Goal: Complete application form

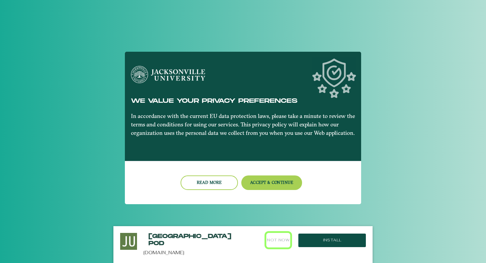
click at [277, 239] on button "Not Now" at bounding box center [278, 240] width 24 height 15
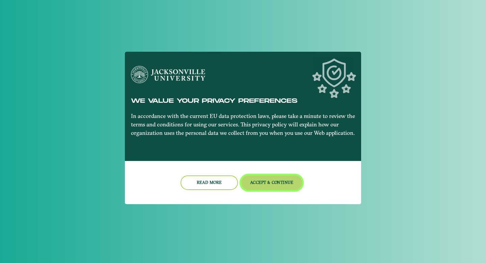
click at [271, 185] on button "Accept & Continue" at bounding box center [271, 182] width 61 height 15
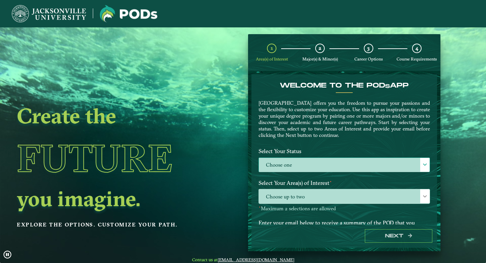
click at [304, 163] on label "Choose one" at bounding box center [344, 165] width 171 height 15
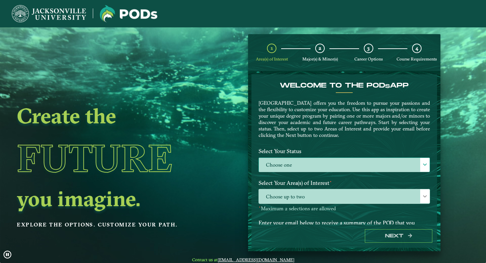
scroll to position [4, 28]
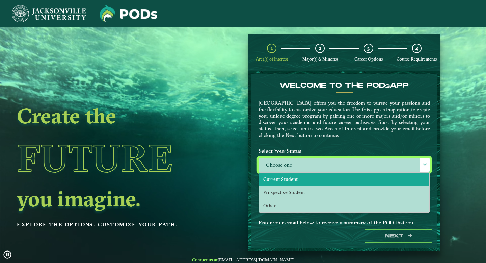
click at [302, 179] on li "Current Student" at bounding box center [344, 178] width 170 height 13
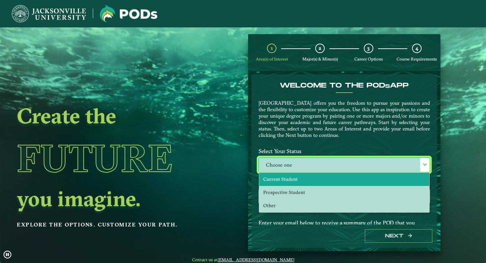
select select "[object Object]"
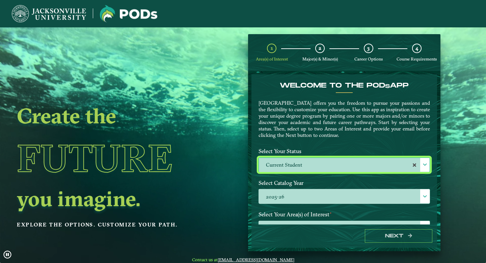
scroll to position [66, 0]
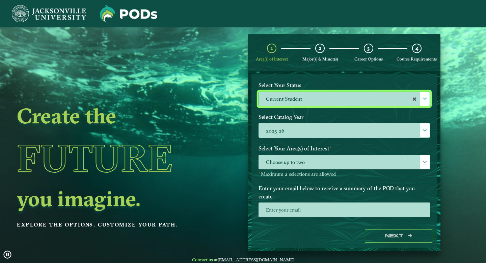
click at [309, 166] on span "Choose up to two" at bounding box center [344, 162] width 171 height 15
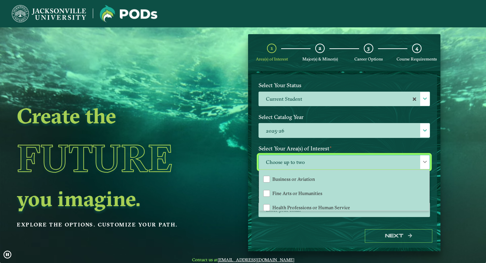
scroll to position [28, 0]
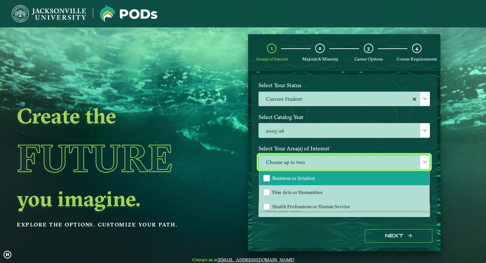
click at [296, 176] on span "Business or Aviation" at bounding box center [293, 178] width 43 height 6
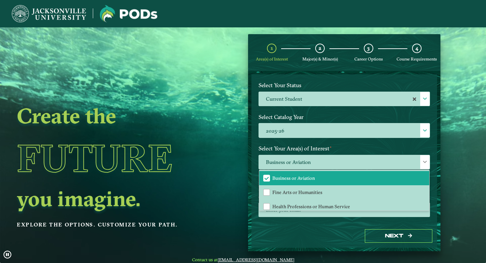
click at [300, 150] on label "Select Your Area(s) of Interest ⋆" at bounding box center [344, 148] width 182 height 12
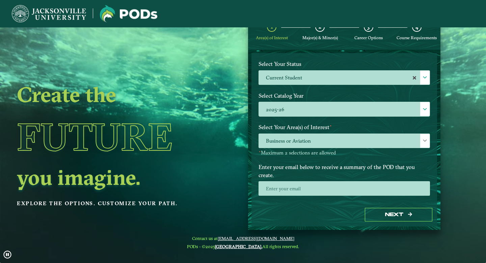
scroll to position [23, 0]
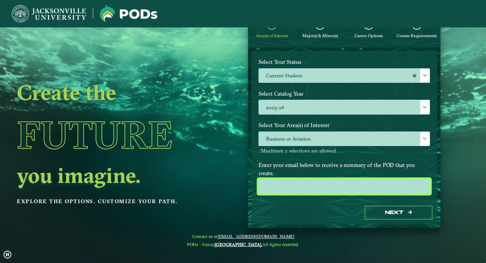
click at [308, 179] on input "email" at bounding box center [343, 186] width 171 height 15
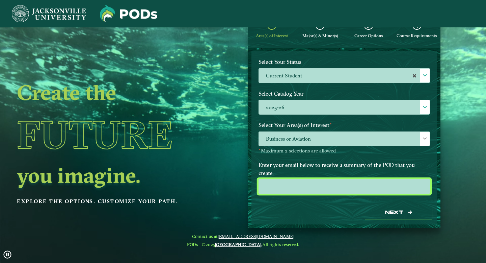
type input "[EMAIL_ADDRESS][DOMAIN_NAME]"
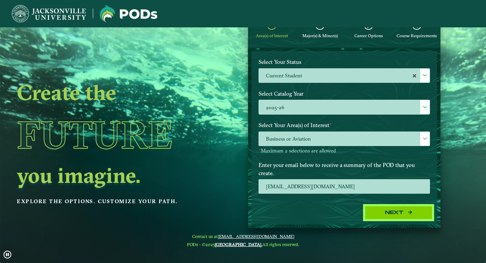
click at [386, 212] on button "Next" at bounding box center [398, 213] width 67 height 14
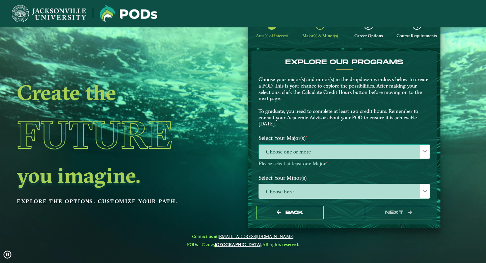
click at [323, 157] on span "Choose one or more" at bounding box center [344, 151] width 171 height 15
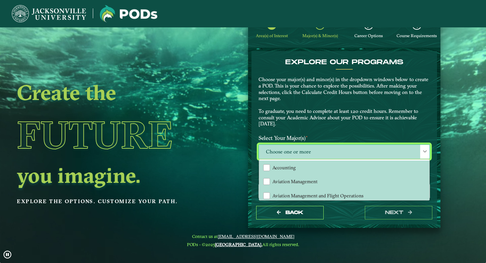
scroll to position [4, 28]
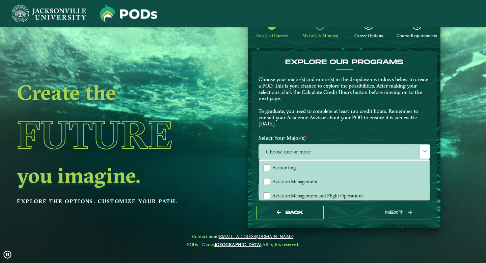
click at [330, 139] on label "Select Your Major(s) ⋆" at bounding box center [344, 138] width 182 height 12
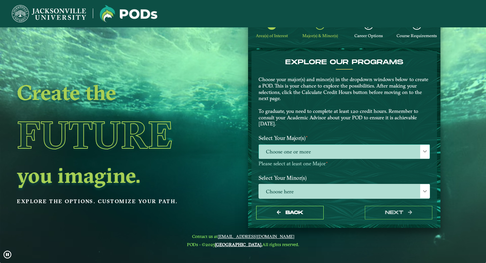
scroll to position [25, 0]
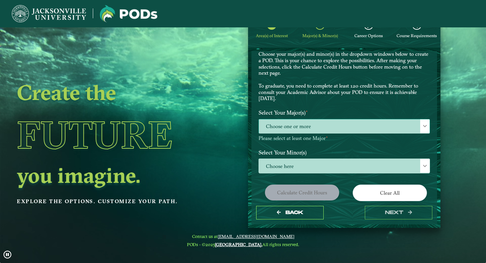
click at [326, 122] on span "Choose one or more" at bounding box center [344, 126] width 171 height 15
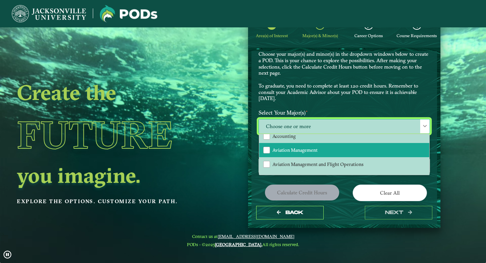
scroll to position [6, 0]
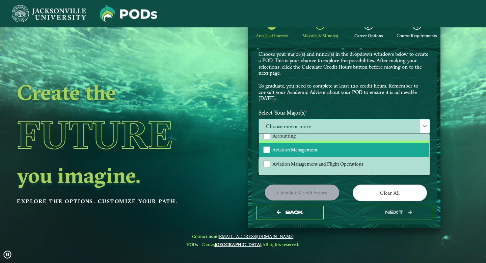
click at [310, 148] on span "Aviation Management" at bounding box center [294, 149] width 45 height 6
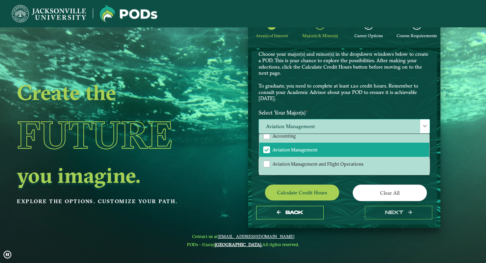
click at [335, 125] on span "Aviation Management" at bounding box center [344, 126] width 171 height 15
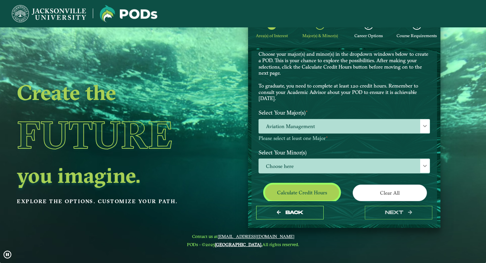
click at [307, 193] on button "Calculate credit hours" at bounding box center [302, 192] width 74 height 16
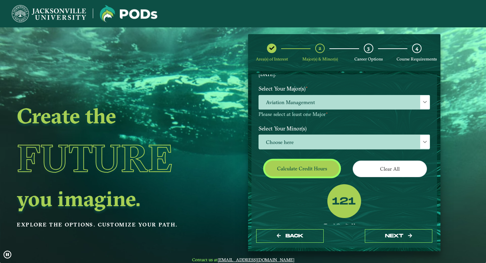
scroll to position [77, 0]
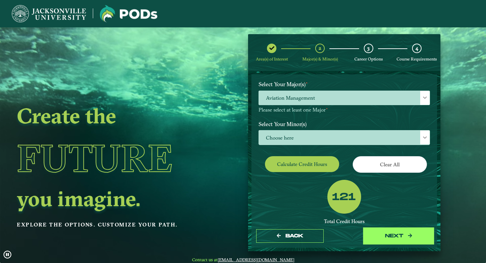
click at [382, 233] on button "next" at bounding box center [398, 236] width 67 height 14
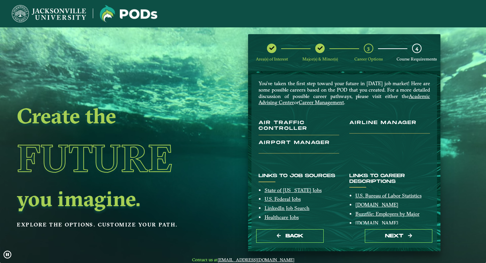
scroll to position [0, 0]
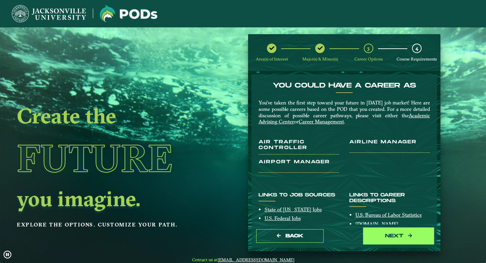
click at [383, 233] on button "next" at bounding box center [398, 236] width 67 height 14
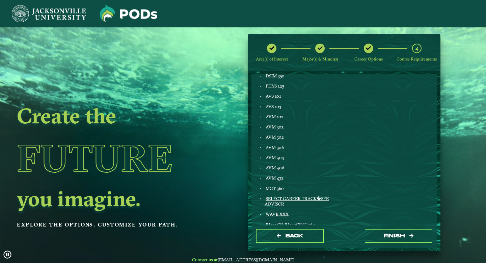
scroll to position [353, 0]
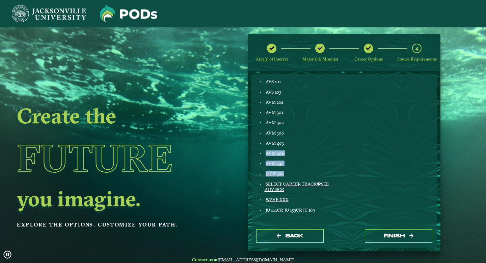
drag, startPoint x: 266, startPoint y: 153, endPoint x: 286, endPoint y: 176, distance: 30.8
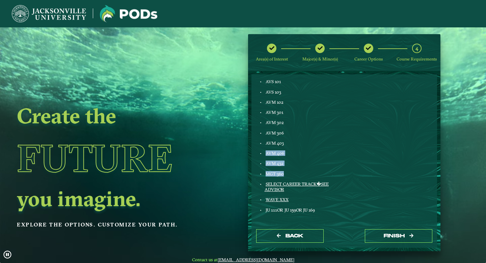
click at [286, 176] on div "Aviation Management ENGL 103 FINE ART XXX ENGL LIT XXX GLOBAL STUDIES XXX HUM X…" at bounding box center [298, 13] width 91 height 408
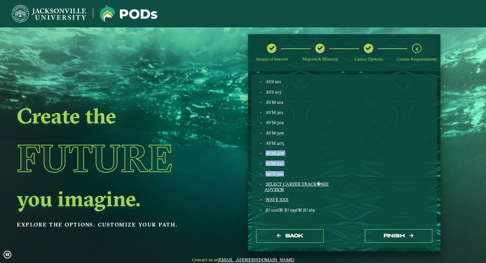
click at [276, 171] on span "MGT 360" at bounding box center [275, 173] width 18 height 5
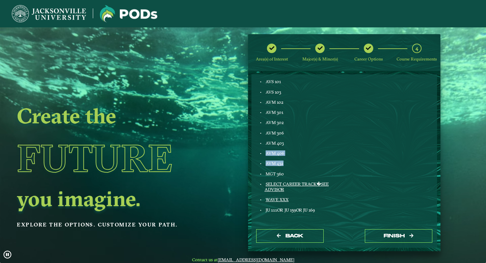
drag, startPoint x: 265, startPoint y: 152, endPoint x: 288, endPoint y: 163, distance: 26.3
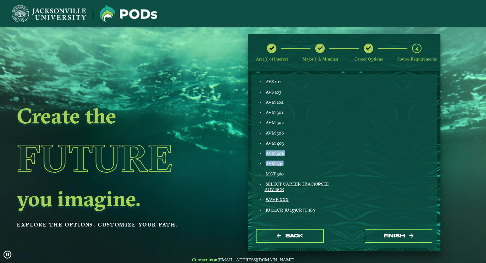
click at [288, 163] on div "Aviation Management ENGL 103 FINE ART XXX ENGL LIT XXX GLOBAL STUDIES XXX HUM X…" at bounding box center [298, 13] width 91 height 408
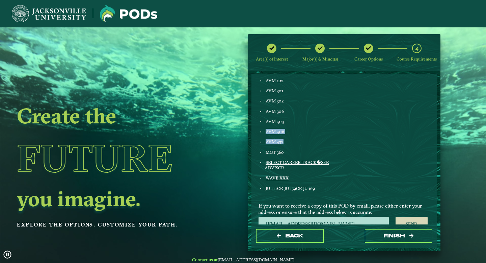
scroll to position [373, 0]
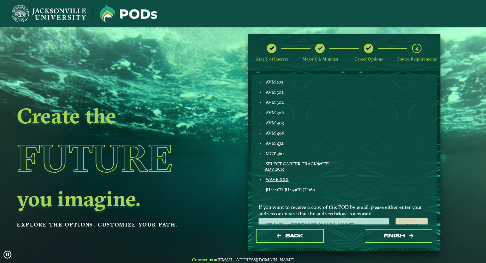
click at [293, 123] on div "AVM 403" at bounding box center [302, 122] width 75 height 5
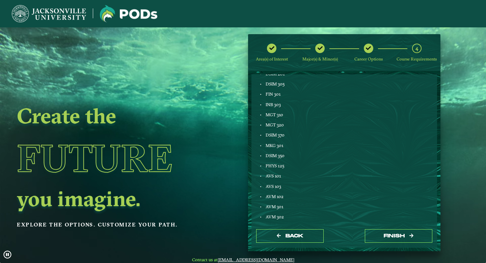
scroll to position [260, 0]
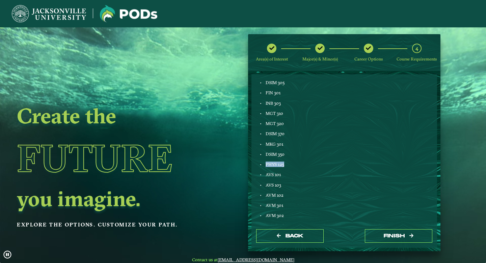
drag, startPoint x: 265, startPoint y: 164, endPoint x: 291, endPoint y: 166, distance: 26.0
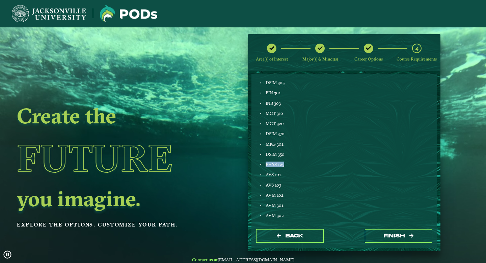
click at [291, 166] on div "PHYS 125" at bounding box center [302, 163] width 75 height 5
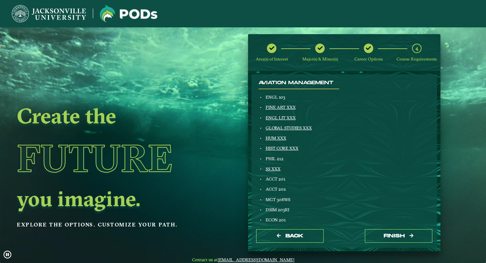
scroll to position [0, 0]
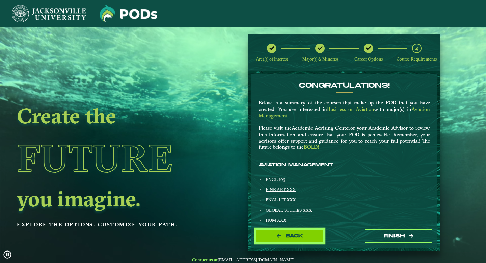
click at [284, 239] on button "Back" at bounding box center [289, 236] width 67 height 14
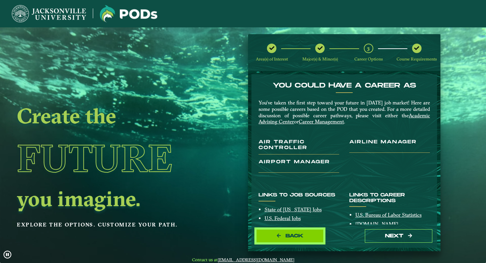
click at [284, 239] on button "Back" at bounding box center [289, 236] width 67 height 14
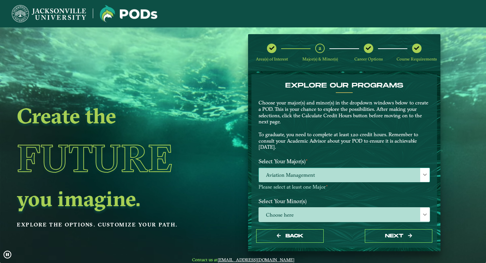
scroll to position [53, 0]
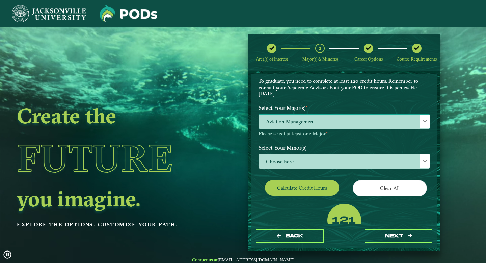
click at [422, 120] on span at bounding box center [424, 121] width 5 height 5
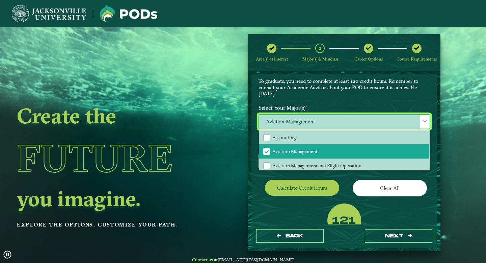
scroll to position [4, 28]
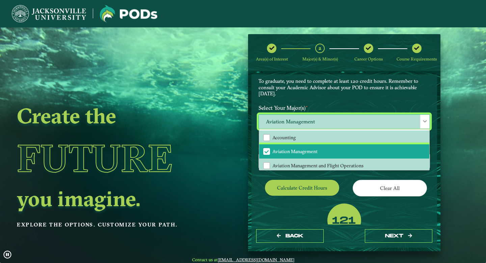
click at [265, 150] on span "Aviation Management" at bounding box center [267, 151] width 6 height 6
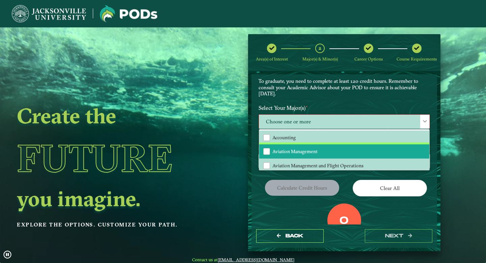
scroll to position [94, 0]
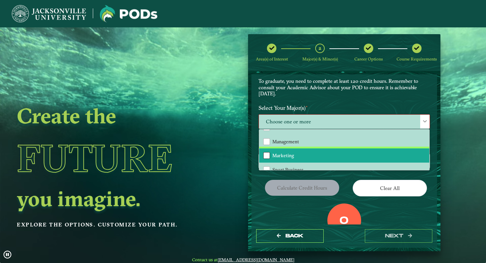
click at [267, 152] on div "Marketing" at bounding box center [266, 155] width 7 height 7
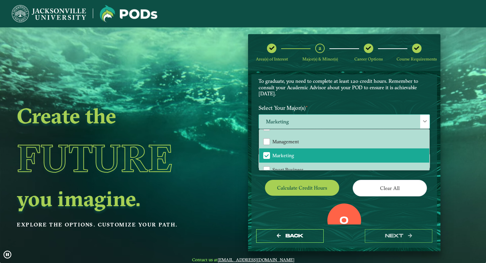
click at [424, 126] on div at bounding box center [424, 121] width 9 height 14
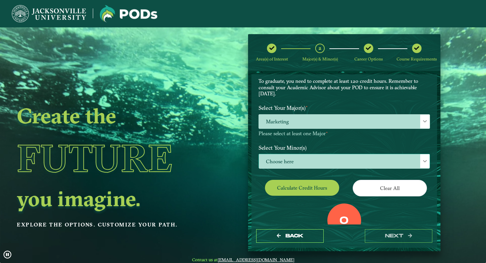
click at [422, 163] on span at bounding box center [424, 161] width 5 height 5
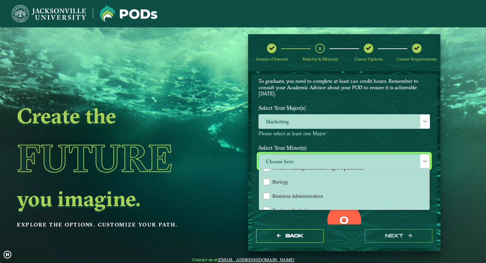
scroll to position [67, 0]
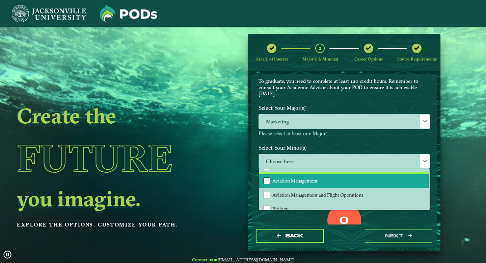
click at [265, 182] on div "Aviation Management" at bounding box center [266, 180] width 7 height 7
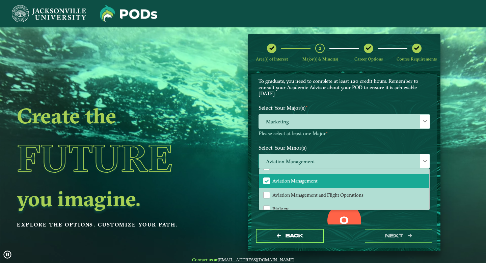
click at [423, 160] on span at bounding box center [424, 161] width 5 height 5
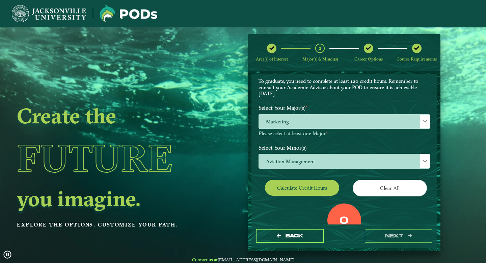
scroll to position [71, 0]
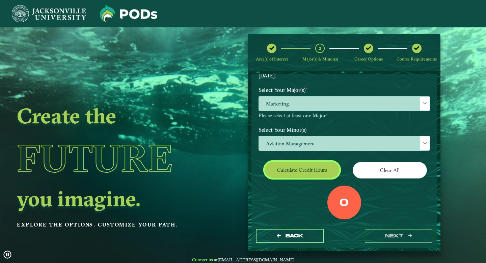
click at [309, 172] on button "Calculate credit hours" at bounding box center [302, 170] width 74 height 16
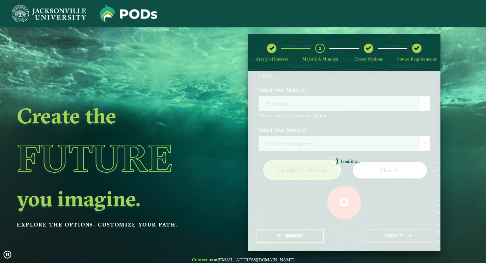
scroll to position [77, 0]
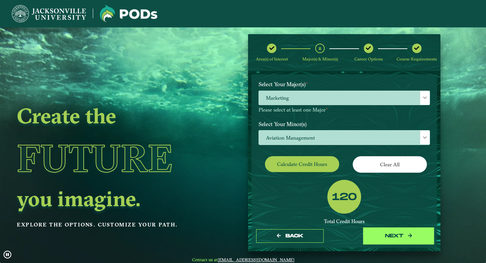
click at [391, 236] on button "next" at bounding box center [398, 236] width 67 height 14
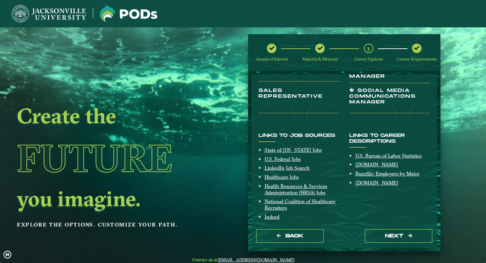
scroll to position [137, 0]
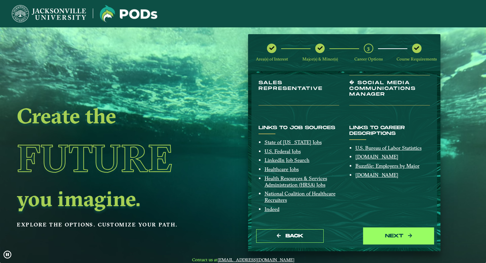
click at [397, 238] on button "next" at bounding box center [398, 236] width 67 height 14
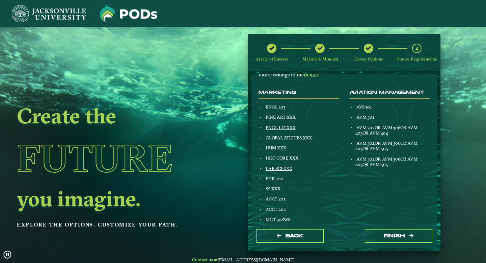
scroll to position [76, 0]
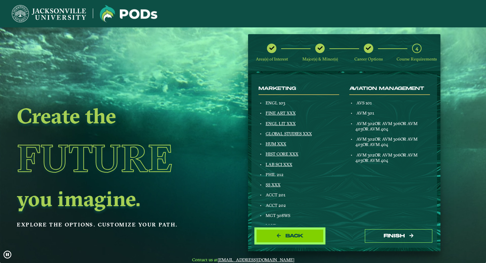
click at [287, 232] on button "Back" at bounding box center [289, 236] width 67 height 14
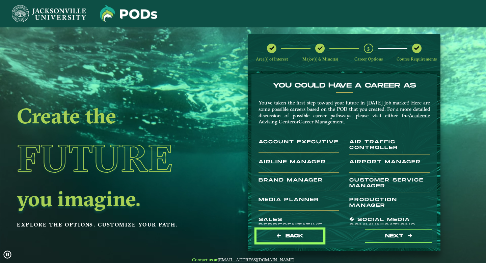
click at [287, 232] on button "Back" at bounding box center [289, 236] width 67 height 14
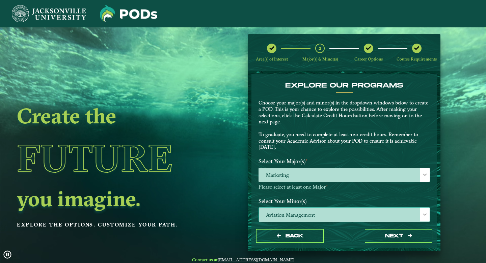
click at [408, 219] on span "Aviation Management" at bounding box center [344, 214] width 171 height 15
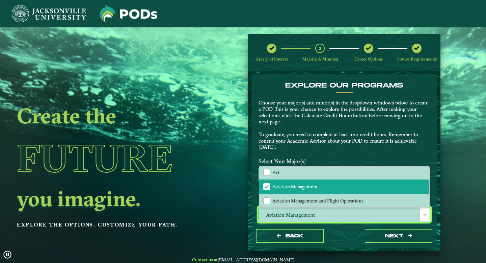
scroll to position [60, 0]
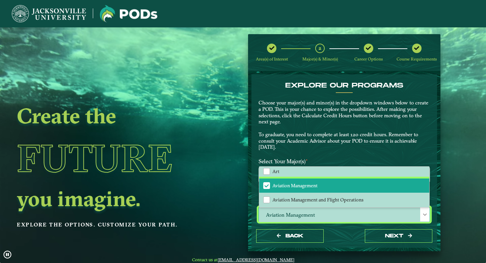
click at [265, 184] on span "Aviation Management" at bounding box center [267, 185] width 6 height 6
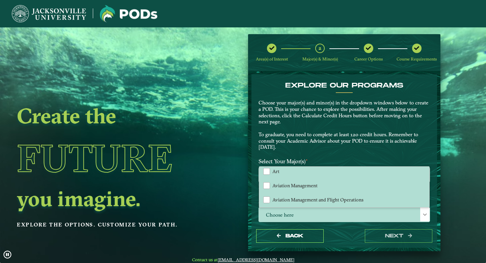
click at [321, 134] on p "Choose your major(s) and minor(s) in the dropdown windows below to create a POD…" at bounding box center [343, 125] width 171 height 51
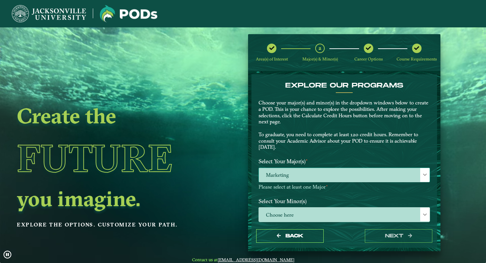
click at [420, 177] on div at bounding box center [424, 175] width 9 height 14
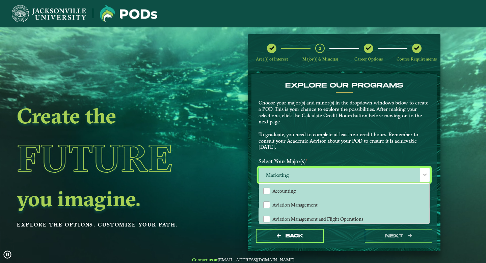
scroll to position [4, 28]
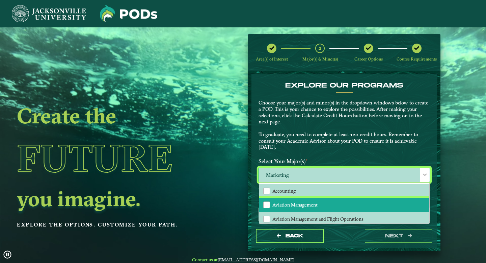
click at [261, 206] on li "Aviation Management" at bounding box center [344, 204] width 170 height 14
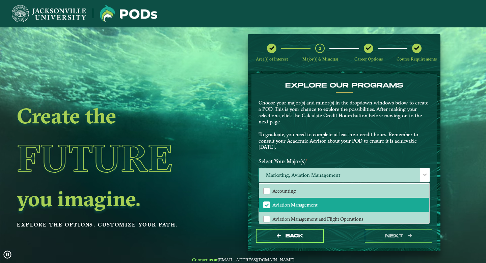
click at [420, 176] on div at bounding box center [424, 175] width 9 height 14
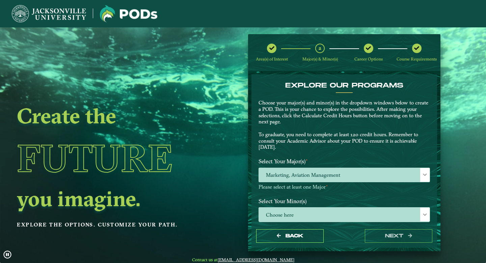
scroll to position [73, 0]
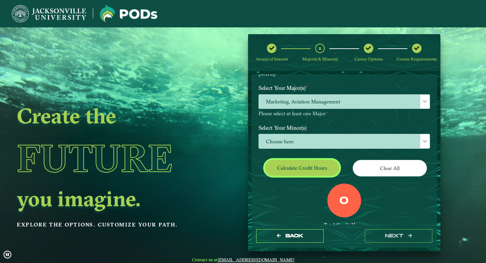
click at [306, 163] on button "Calculate credit hours" at bounding box center [302, 168] width 74 height 16
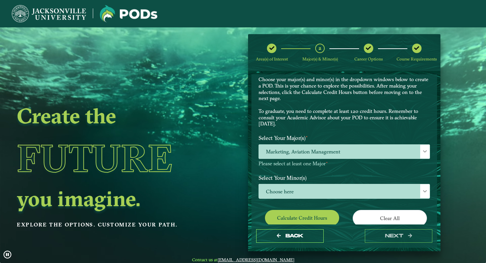
scroll to position [23, 0]
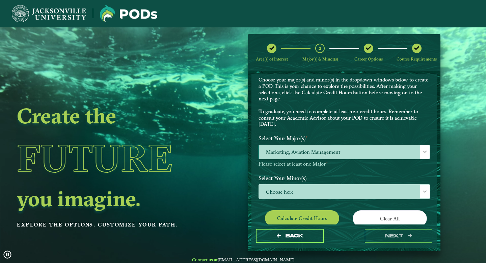
click at [426, 151] on div at bounding box center [424, 152] width 9 height 14
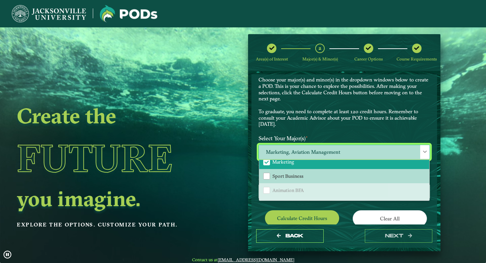
scroll to position [118, 0]
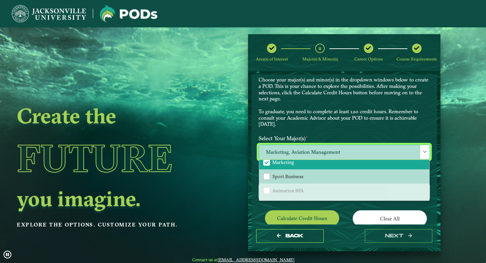
click at [267, 160] on span "Marketing" at bounding box center [267, 162] width 6 height 6
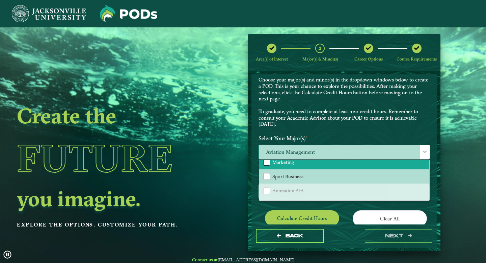
scroll to position [121, 0]
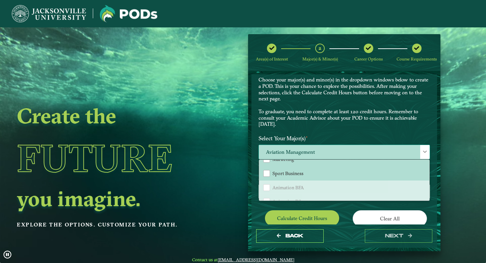
click at [423, 153] on span at bounding box center [424, 151] width 5 height 5
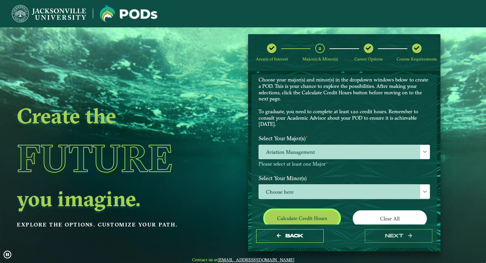
click at [304, 213] on button "Calculate credit hours" at bounding box center [302, 218] width 74 height 16
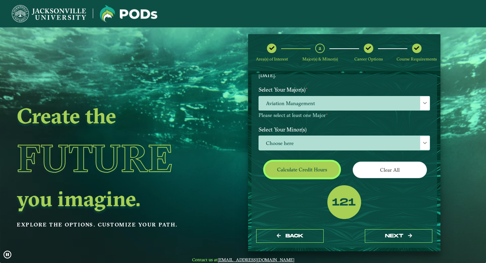
scroll to position [77, 0]
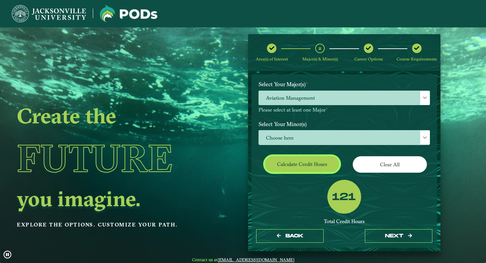
click at [310, 161] on button "Calculate credit hours" at bounding box center [302, 164] width 74 height 16
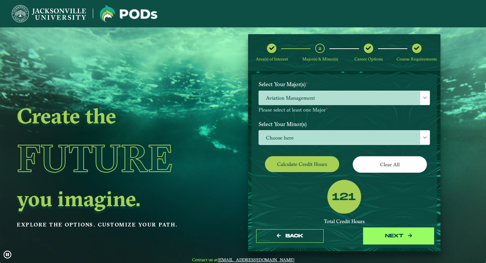
click at [382, 240] on button "next" at bounding box center [398, 236] width 67 height 14
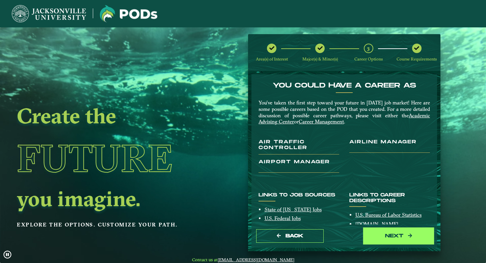
click at [388, 236] on button "next" at bounding box center [398, 236] width 67 height 14
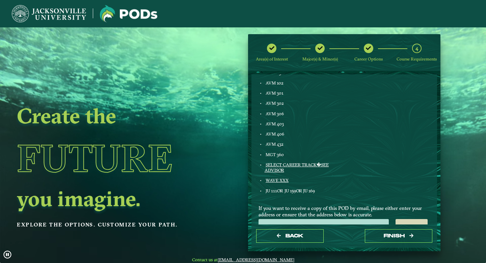
scroll to position [388, 0]
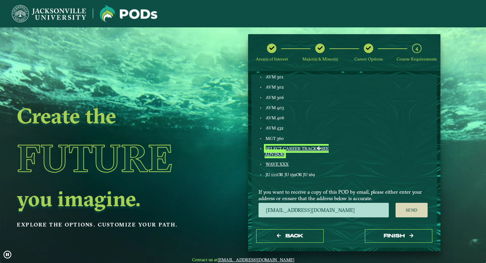
click at [285, 148] on link "SELECT CAREER TRACK�SEE ADVISOR" at bounding box center [297, 150] width 64 height 11
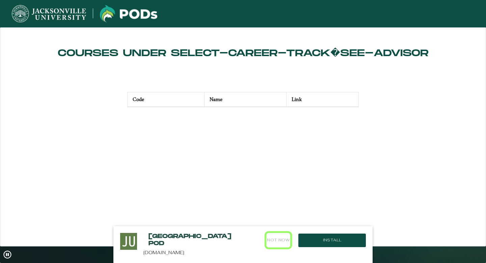
click at [278, 237] on button "Not Now" at bounding box center [278, 240] width 24 height 15
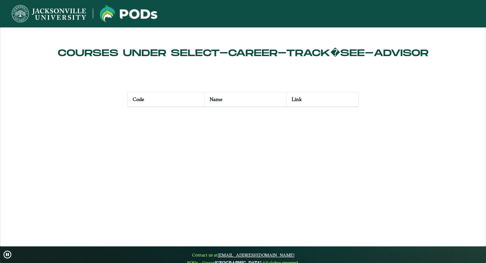
click at [220, 101] on th "Name" at bounding box center [245, 99] width 82 height 15
click at [169, 97] on th "Code" at bounding box center [165, 99] width 77 height 15
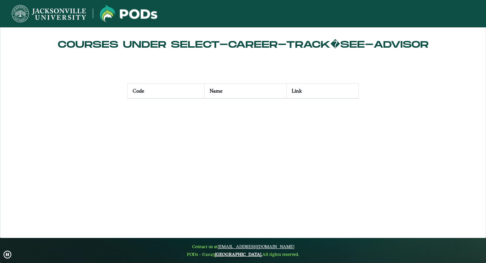
click at [233, 46] on h2 "Courses under select-career-track�see-advisor" at bounding box center [242, 44] width 473 height 11
